Goal: Transaction & Acquisition: Purchase product/service

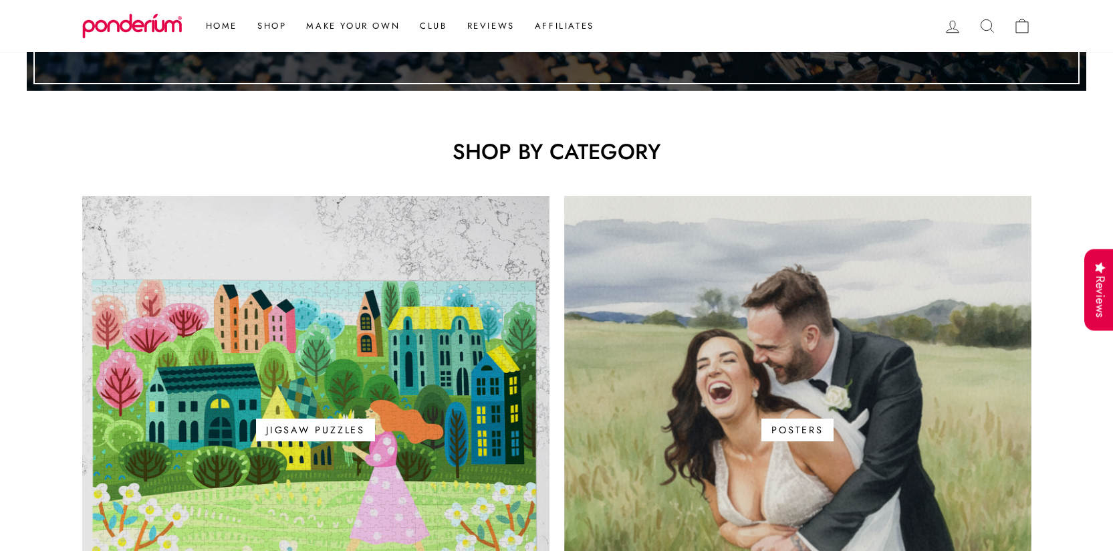
scroll to position [679, 0]
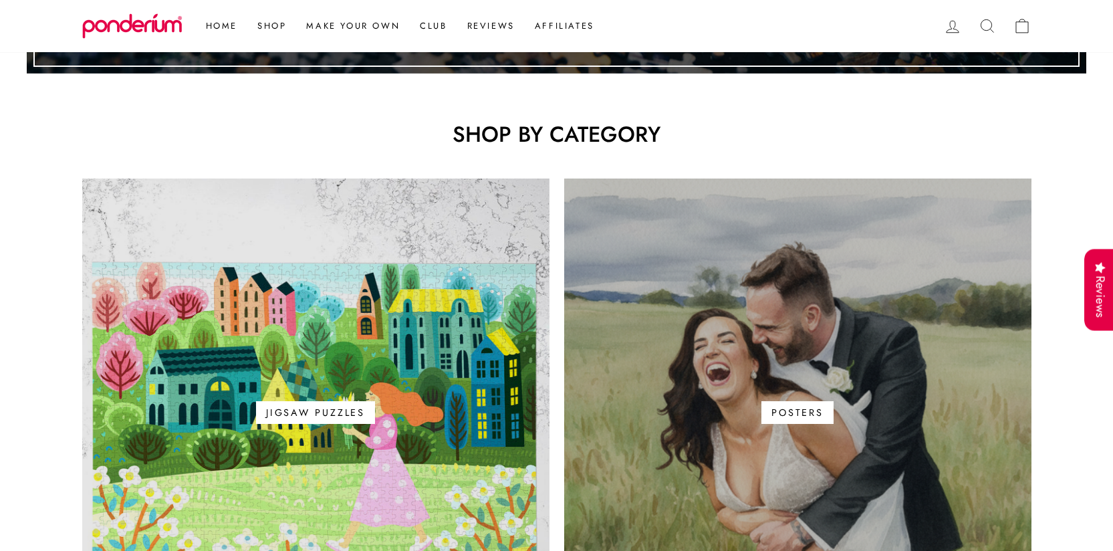
click at [663, 284] on link "Posters" at bounding box center [797, 412] width 467 height 467
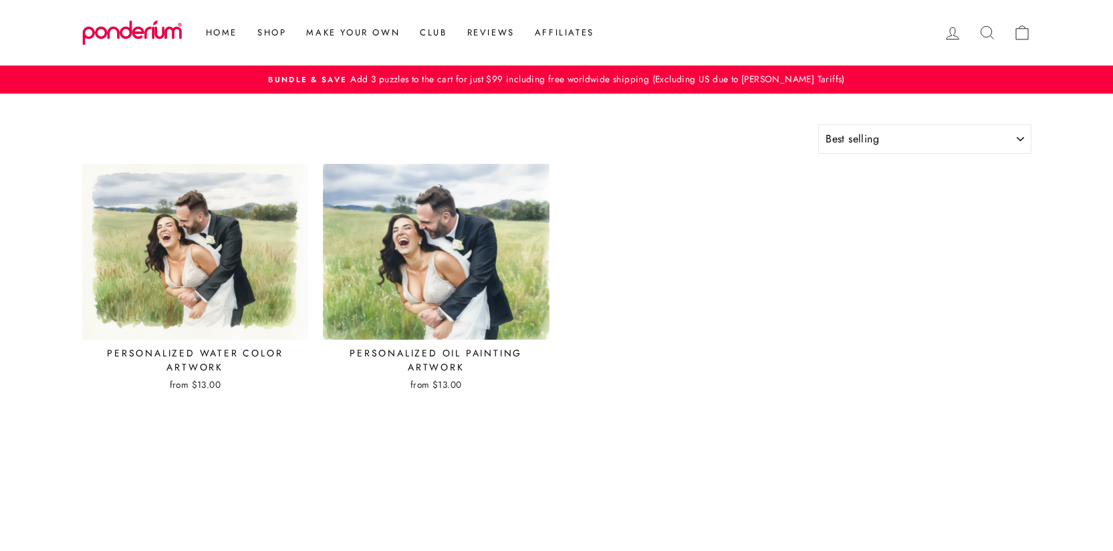
select select "best-selling"
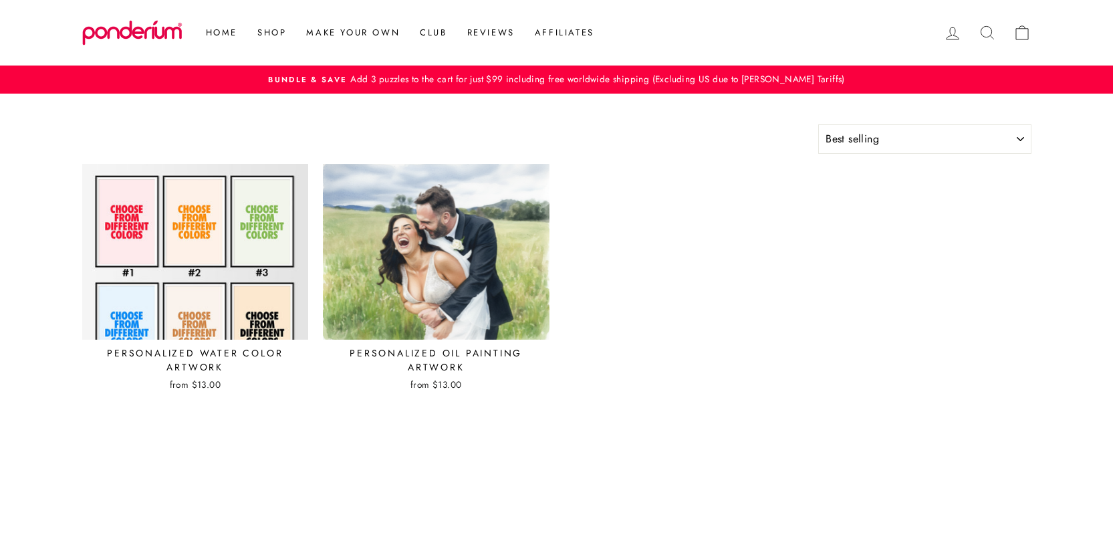
click at [263, 277] on img at bounding box center [196, 251] width 228 height 177
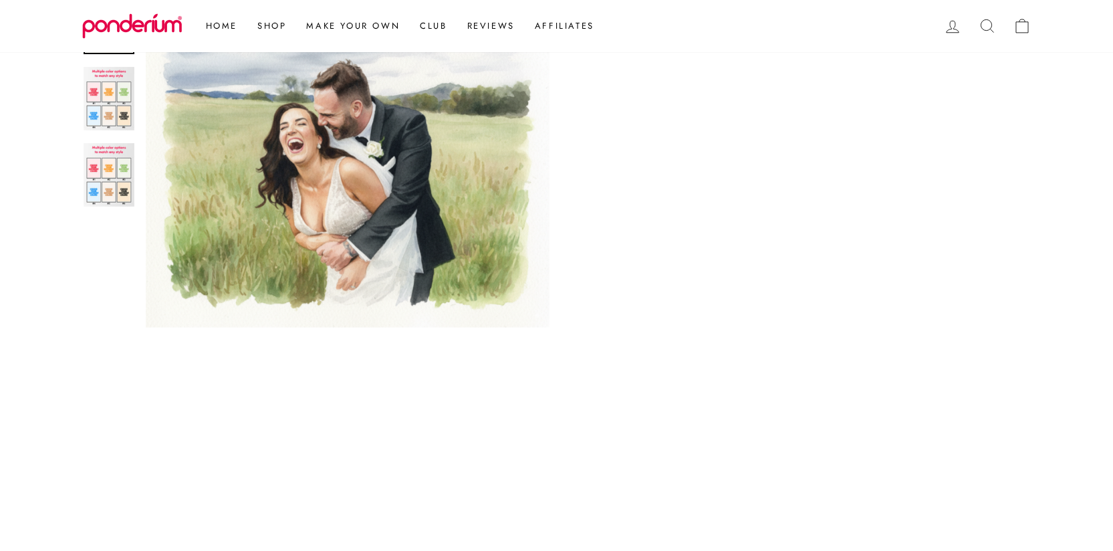
scroll to position [446, 0]
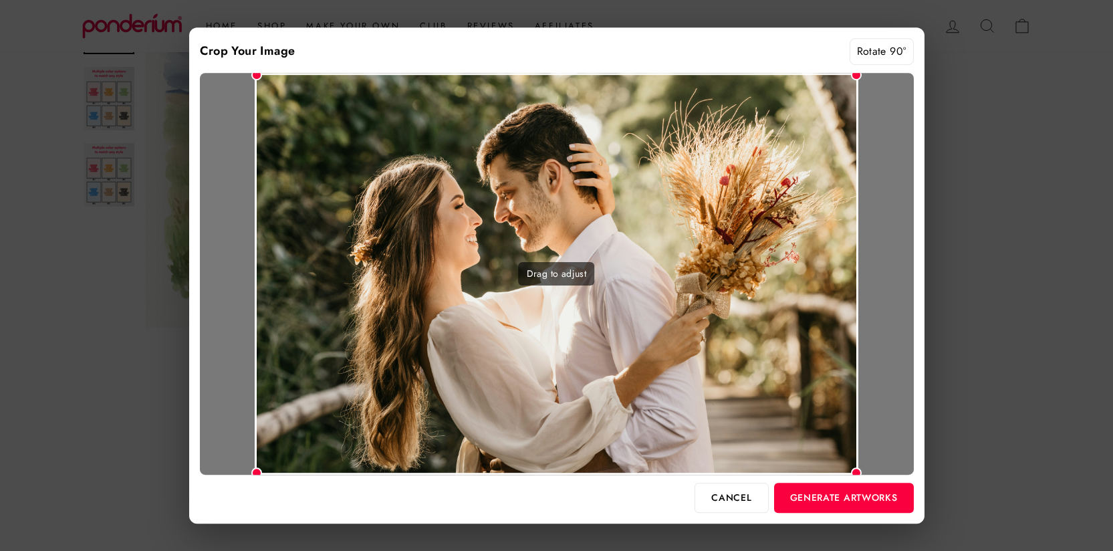
click at [970, 182] on div at bounding box center [556, 275] width 1113 height 551
